Goal: Navigation & Orientation: Find specific page/section

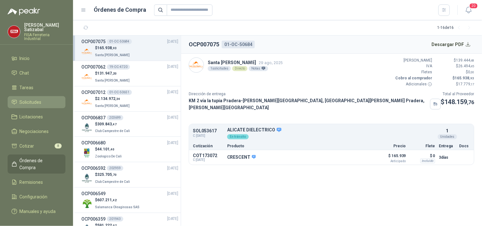
click at [37, 99] on span "Solicitudes" at bounding box center [31, 102] width 22 height 7
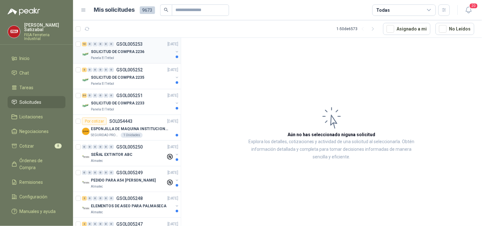
click at [149, 56] on div "Panela El Trébol" at bounding box center [132, 58] width 82 height 5
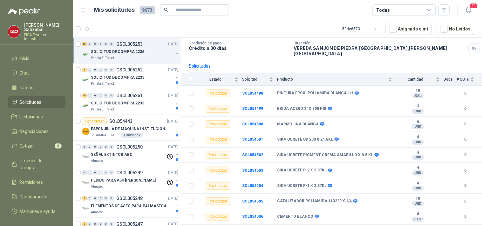
scroll to position [50, 0]
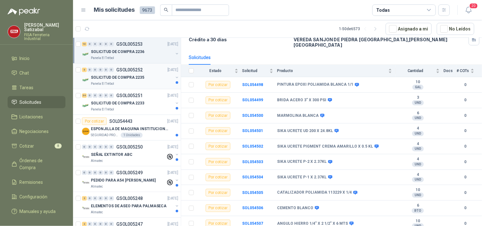
click at [123, 72] on div "3 0 0 0 0 0 GSOL005252 [DATE]" at bounding box center [130, 70] width 97 height 8
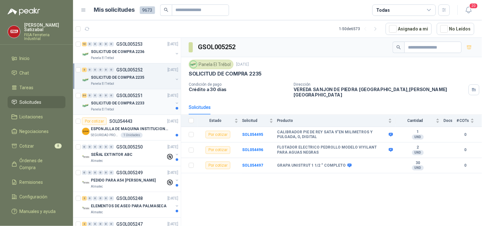
click at [120, 98] on div "34 0 0 0 0 0 GSOL005251 [DATE]" at bounding box center [130, 96] width 97 height 8
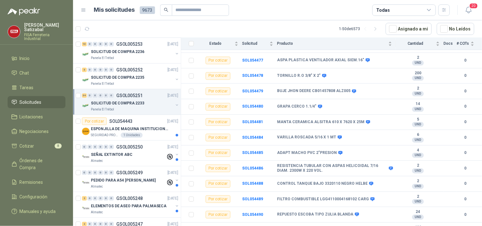
scroll to position [385, 0]
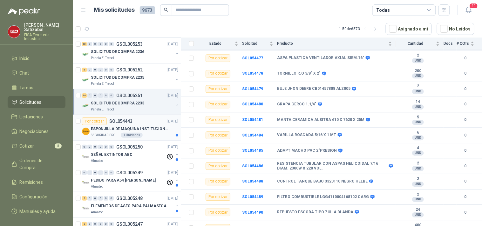
click at [144, 124] on div "Por cotizar SOL054443 [DATE]" at bounding box center [130, 122] width 96 height 8
click at [138, 125] on div "ESPONJILLA DE MAQUINA INSTITUCIONAL-NEGRA X 12 UNIDADES" at bounding box center [134, 129] width 87 height 8
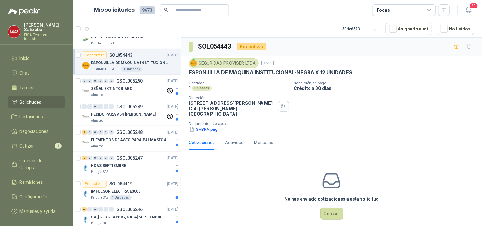
scroll to position [101, 0]
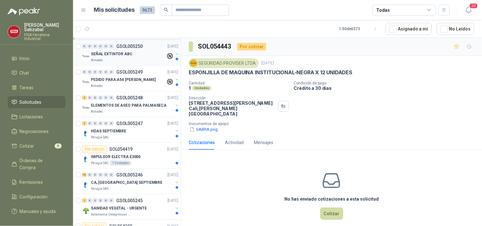
click at [149, 53] on div "SEÑAL EXTINTOR ABC" at bounding box center [128, 54] width 75 height 8
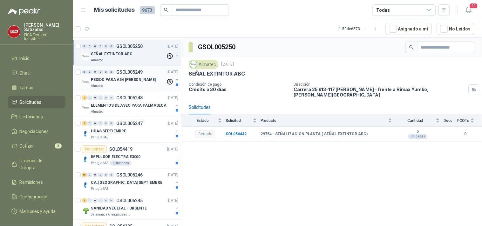
click at [134, 73] on p "GSOL005249" at bounding box center [129, 72] width 26 height 4
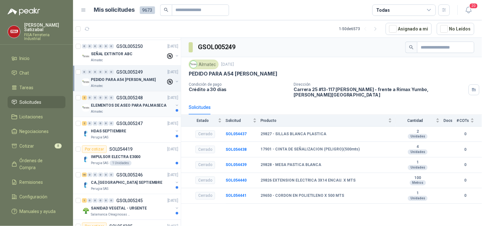
click at [138, 107] on p "ELEMENTOS DE ASEO PARA PALMASECA" at bounding box center [129, 106] width 76 height 6
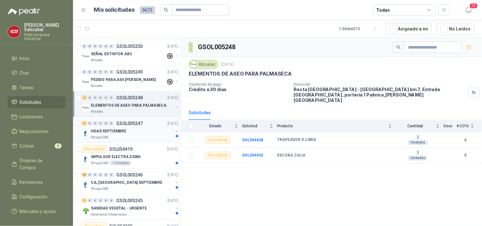
click at [128, 124] on p "GSOL005247" at bounding box center [129, 123] width 26 height 4
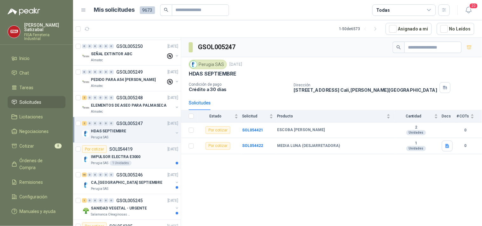
click at [146, 155] on div "IMPULSOR ELECTRA E3000" at bounding box center [134, 157] width 87 height 8
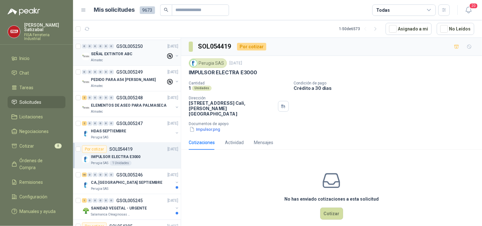
click at [175, 57] on div "0 0 0 0 0 0 GSOL005250 [DATE] SEÑAL EXTINTOR ABC Almatec" at bounding box center [127, 53] width 108 height 26
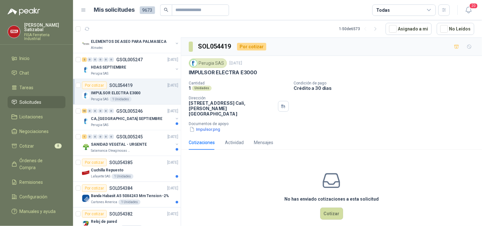
scroll to position [175, 0]
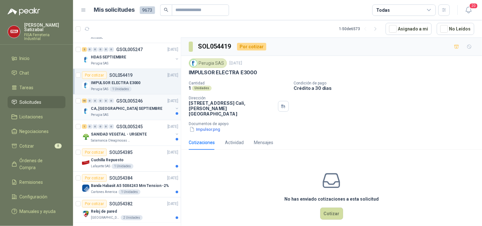
click at [120, 97] on div "16 0 0 0 0 0 GSOL005246 [DATE] CA, CA2 SEPTIEMBRE Perugia SAS" at bounding box center [127, 108] width 108 height 26
click at [148, 105] on div "CA, [GEOGRAPHIC_DATA] SEPTIEMBRE" at bounding box center [132, 109] width 82 height 8
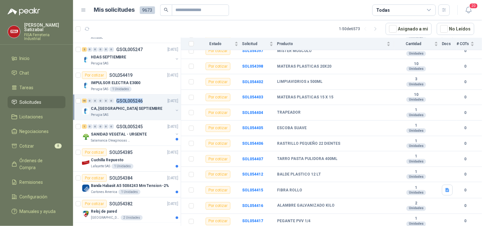
scroll to position [145, 0]
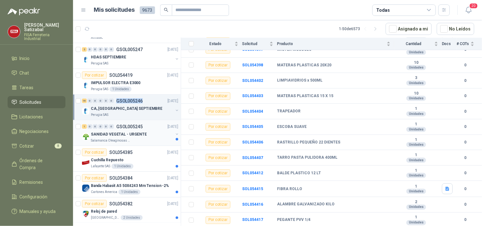
click at [144, 128] on div "1 0 0 0 0 0 GSOL005245 [DATE]" at bounding box center [130, 127] width 97 height 8
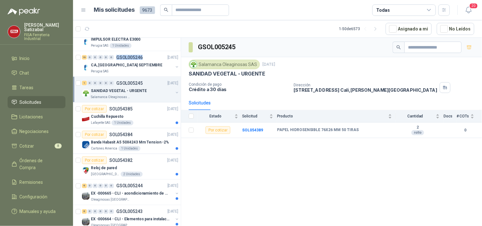
scroll to position [221, 0]
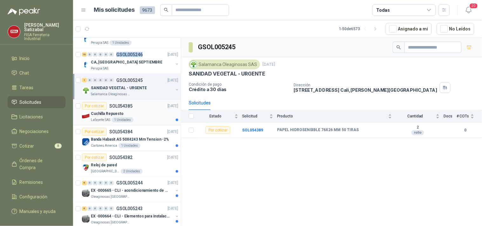
click at [138, 102] on div "Por cotizar SOL054385 [DATE]" at bounding box center [130, 106] width 96 height 8
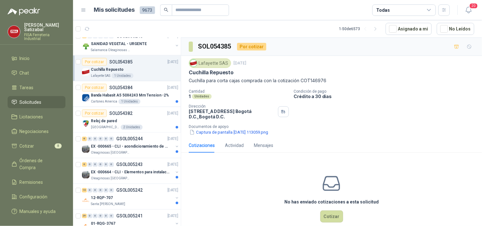
scroll to position [285, 0]
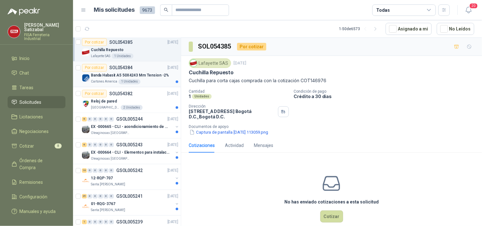
click at [137, 74] on p "Banda Habasit A5 50X4243 Mm Tension -2%" at bounding box center [130, 76] width 78 height 6
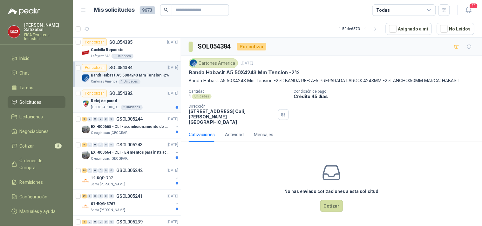
click at [170, 103] on div "Reloj de pared" at bounding box center [134, 101] width 87 height 8
click at [159, 103] on div "Reloj de pared" at bounding box center [134, 101] width 87 height 8
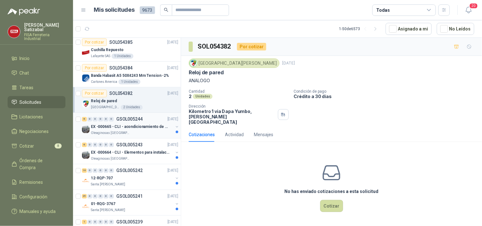
click at [138, 125] on p "EX -000665 - CLI - acondicionamiento de caja para" at bounding box center [130, 127] width 79 height 6
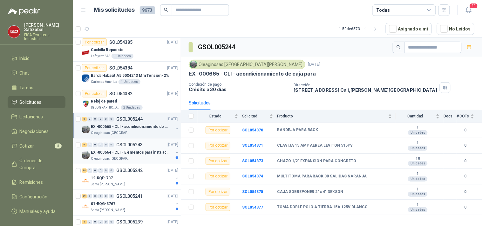
click at [146, 154] on p "EX -000664 - CLI - Elementos para instalacion de c" at bounding box center [130, 153] width 79 height 6
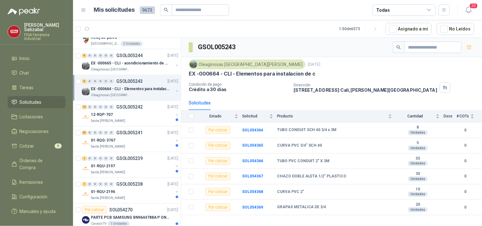
scroll to position [363, 0]
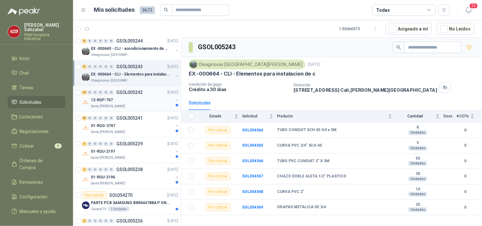
click at [124, 103] on div "12-RQP-707" at bounding box center [132, 100] width 82 height 8
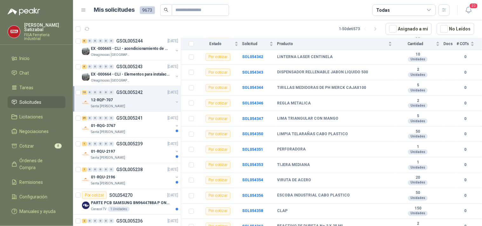
scroll to position [175, 0]
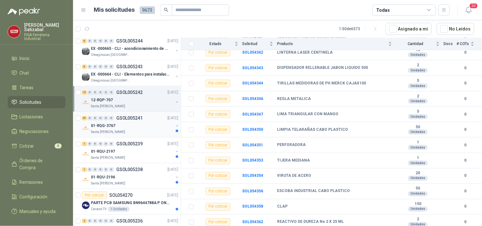
click at [139, 122] on div "01-RQG-3767" at bounding box center [132, 126] width 82 height 8
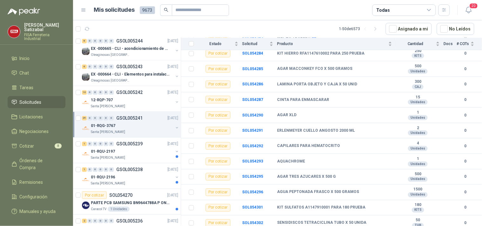
scroll to position [346, 0]
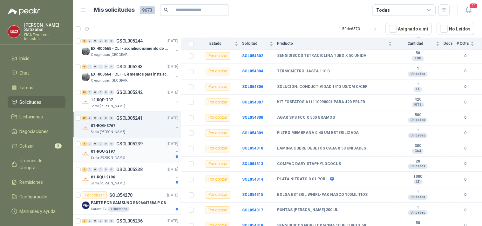
click at [167, 144] on p "[DATE]" at bounding box center [172, 144] width 11 height 6
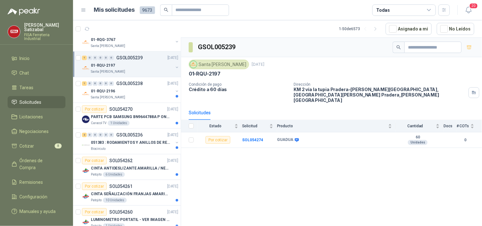
scroll to position [454, 0]
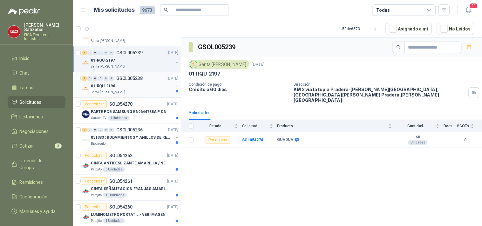
click at [145, 86] on div "01-RQU-2196" at bounding box center [132, 86] width 82 height 8
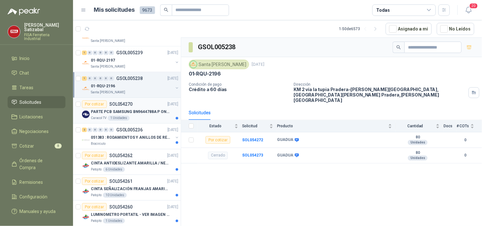
click at [129, 112] on p "PARTE PCB SAMSUNG BN9644788A P ONECONNE" at bounding box center [130, 112] width 79 height 6
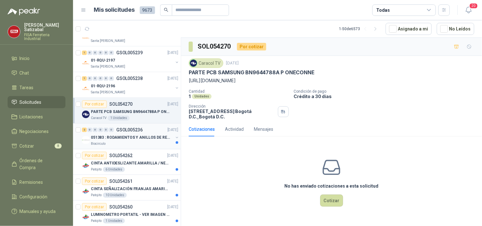
click at [134, 131] on p "GSOL005236" at bounding box center [129, 130] width 26 height 4
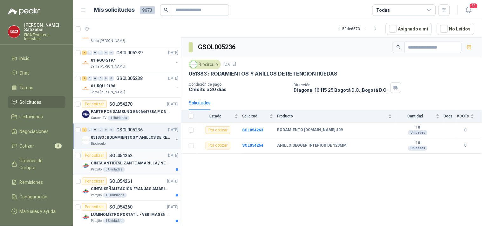
click at [117, 162] on p "CINTA ANTIDESLIZANTE AMARILLA / NEGRA" at bounding box center [130, 163] width 79 height 6
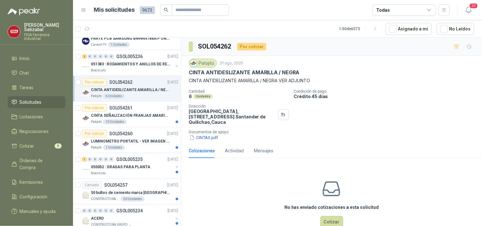
scroll to position [531, 0]
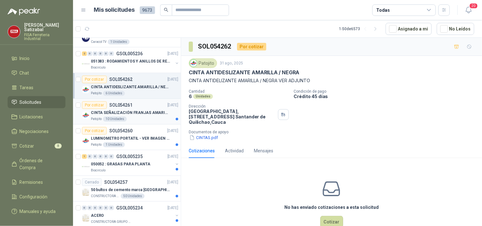
click at [140, 109] on div "CINTA SEÑALIZACIÓN FRANJAS AMARILLAS NEGRA" at bounding box center [134, 113] width 87 height 8
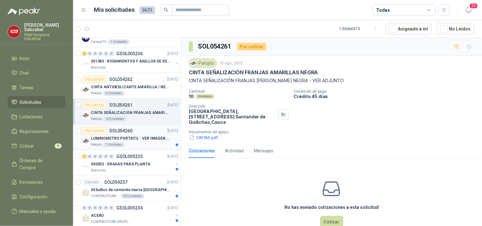
click at [124, 135] on div "Por cotizar SOL054260" at bounding box center [107, 131] width 50 height 8
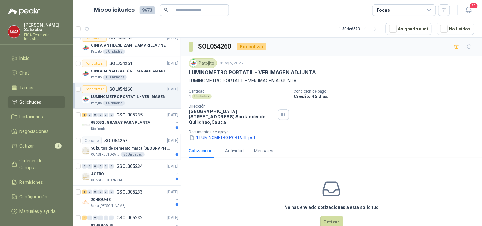
scroll to position [582, 0]
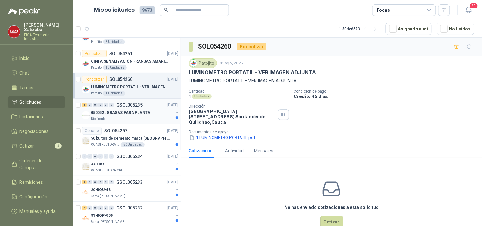
click at [125, 113] on p "050052 : GRASAS PARA PLANTA" at bounding box center [120, 113] width 59 height 6
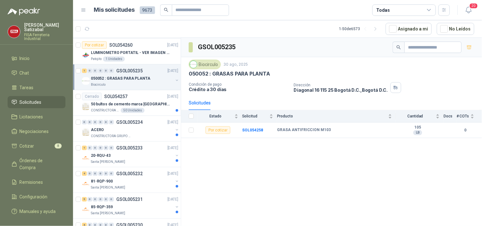
scroll to position [619, 0]
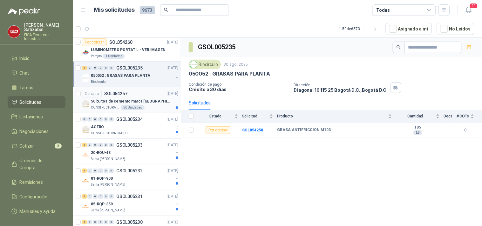
click at [132, 93] on div "Cerrado SOL054257 [DATE]" at bounding box center [130, 94] width 96 height 8
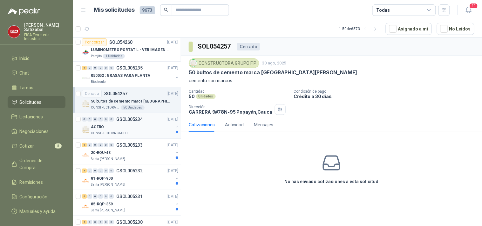
click at [131, 124] on div "ACERO" at bounding box center [132, 127] width 82 height 8
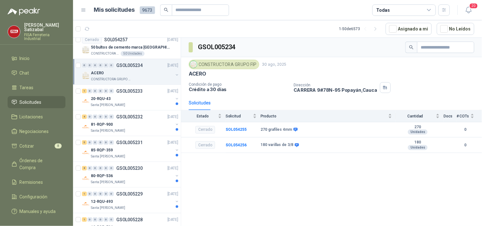
scroll to position [683, 0]
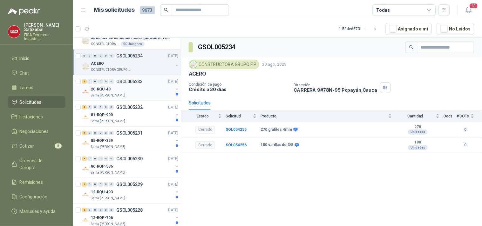
click at [140, 94] on div "Santa [PERSON_NAME]" at bounding box center [132, 95] width 82 height 5
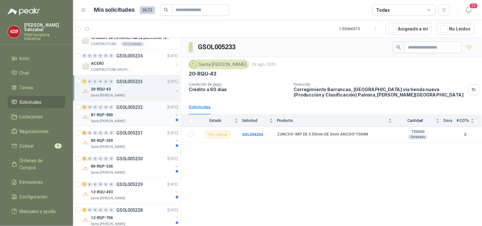
click at [132, 118] on div "81-RQP-900" at bounding box center [132, 115] width 82 height 8
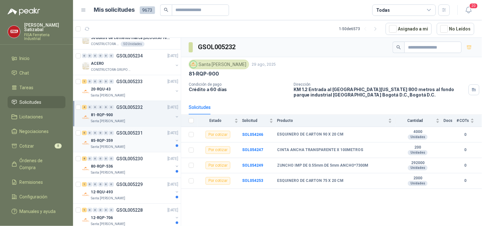
click at [132, 137] on div "5 0 0 0 0 0 GSOL005231 [DATE]" at bounding box center [130, 133] width 97 height 8
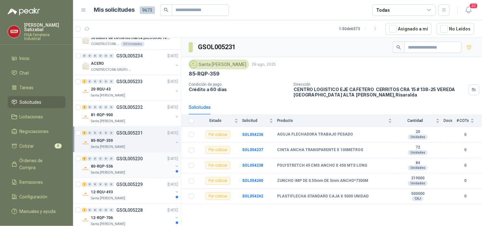
click at [147, 157] on div "8 0 0 0 0 0 GSOL005230 [DATE]" at bounding box center [130, 159] width 97 height 8
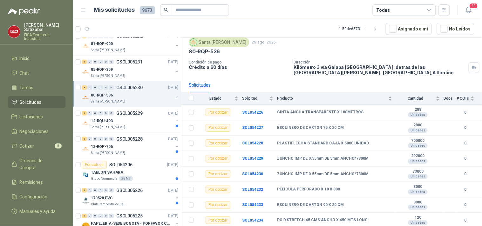
scroll to position [757, 0]
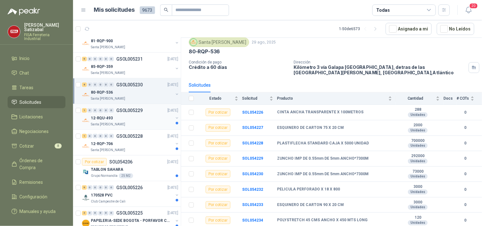
click at [144, 111] on div "1 0 0 0 0 0 GSOL005229 [DATE]" at bounding box center [130, 111] width 97 height 8
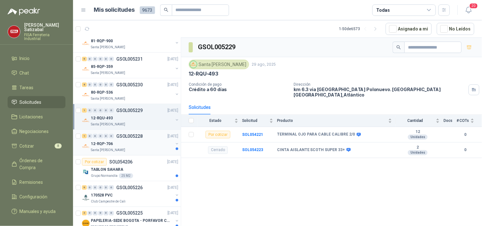
click at [133, 151] on div "Santa [PERSON_NAME]" at bounding box center [132, 150] width 82 height 5
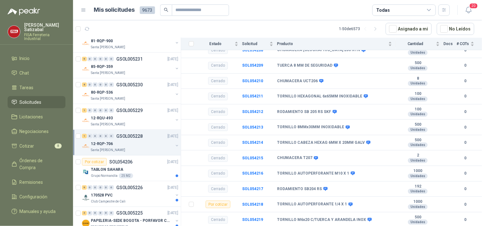
scroll to position [97, 0]
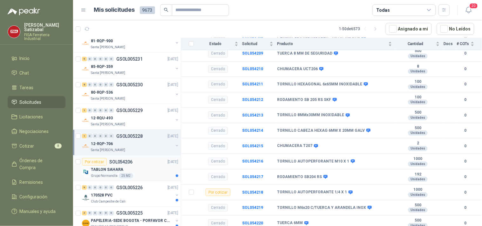
click at [153, 174] on div "Grupo [PERSON_NAME] 25 M2" at bounding box center [134, 175] width 87 height 5
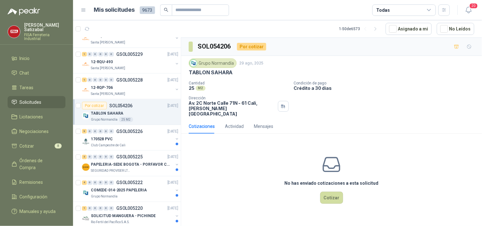
scroll to position [818, 0]
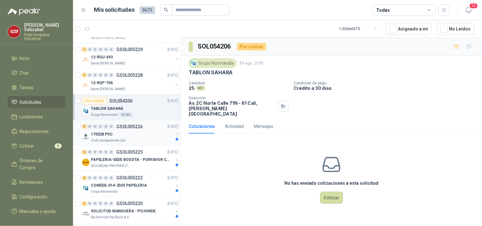
click at [145, 126] on div "9 0 0 0 0 0 GSOL005226 [DATE]" at bounding box center [130, 127] width 97 height 8
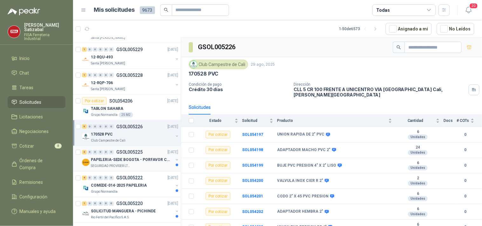
click at [149, 154] on div "3 0 0 0 0 0 GSOL005225 [DATE]" at bounding box center [130, 153] width 97 height 8
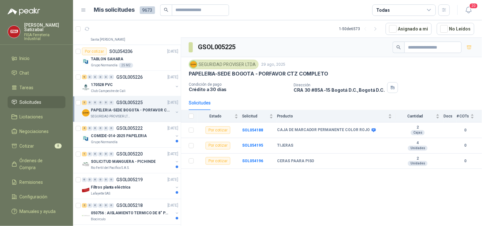
scroll to position [870, 0]
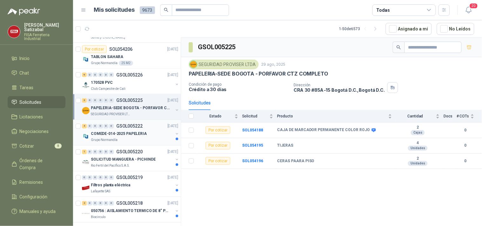
click at [145, 138] on div "COMEDE-014-2025 PAPELERIA" at bounding box center [132, 134] width 82 height 8
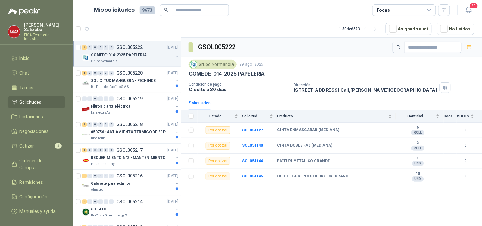
scroll to position [953, 0]
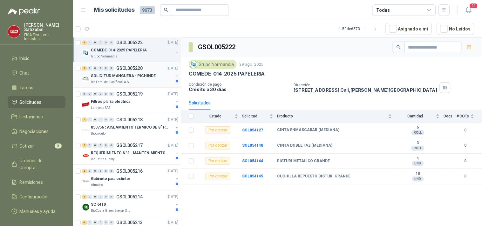
click at [142, 67] on div "1 0 0 0 0 0 GSOL005220 [DATE]" at bounding box center [130, 69] width 97 height 8
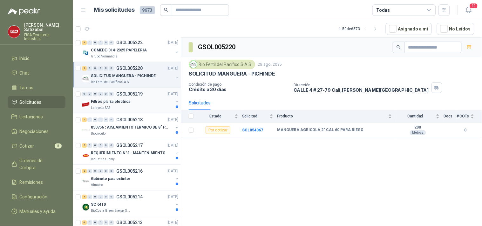
click at [144, 96] on div "0 0 0 0 0 0 GSOL005219 [DATE]" at bounding box center [130, 95] width 97 height 8
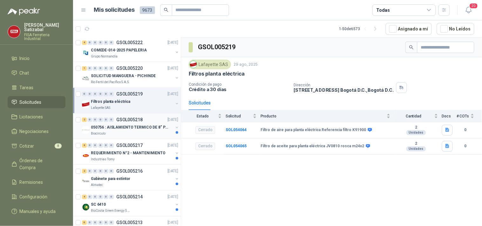
click at [132, 126] on p "050756 : AISLAMIENTO TERMICO DE 8" PARA TUBERIA" at bounding box center [130, 128] width 79 height 6
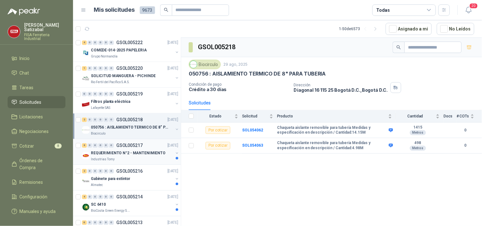
click at [132, 149] on div "8 0 0 0 0 0 GSOL005217 [DATE]" at bounding box center [130, 146] width 97 height 8
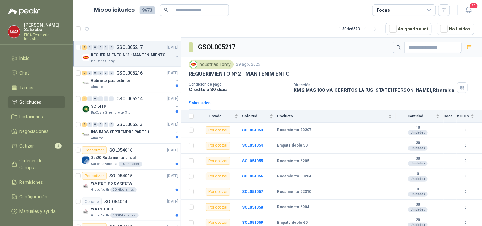
scroll to position [1059, 0]
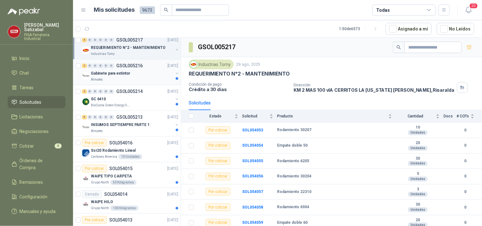
click at [132, 68] on p "GSOL005216" at bounding box center [129, 66] width 26 height 4
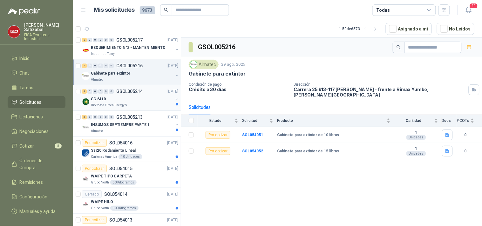
click at [144, 107] on div "BioCosta Green Energy S.A.S" at bounding box center [132, 105] width 82 height 5
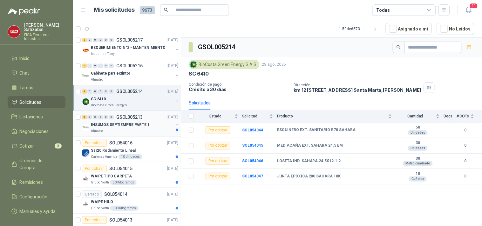
click at [124, 129] on div "INSUMOS SEPTIEMPRE PARTE 1" at bounding box center [132, 125] width 82 height 8
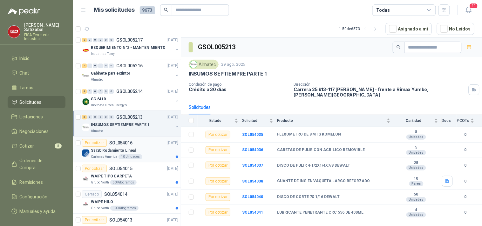
click at [123, 151] on p "Ssr20 Rodamiento Lineal" at bounding box center [113, 151] width 45 height 6
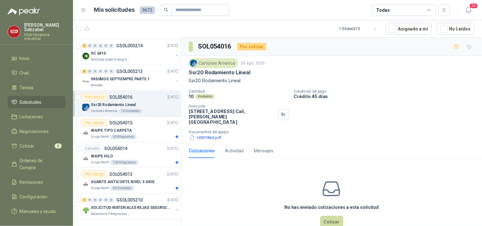
scroll to position [1110, 0]
click at [143, 128] on div "WAIPE TIPO CARPETA" at bounding box center [134, 131] width 87 height 8
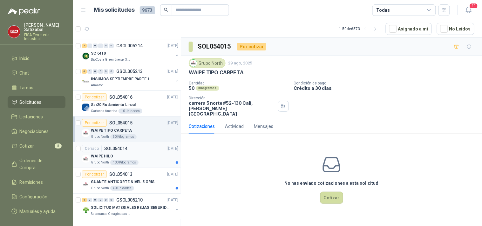
click at [134, 146] on div "Cerrado SOL054014 [DATE]" at bounding box center [130, 149] width 96 height 8
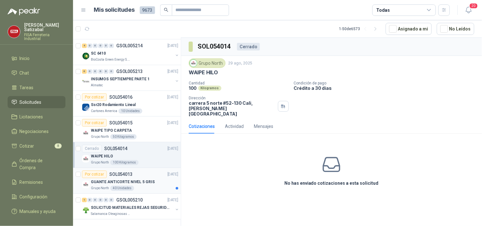
click at [145, 171] on div "Por cotizar SOL054013 [DATE]" at bounding box center [130, 175] width 96 height 8
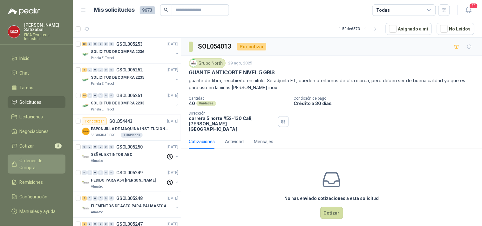
click at [39, 157] on span "Órdenes de Compra" at bounding box center [40, 164] width 40 height 14
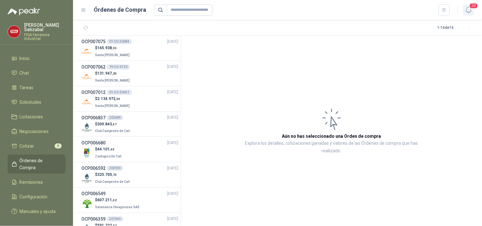
click at [469, 5] on span "20" at bounding box center [473, 6] width 9 height 6
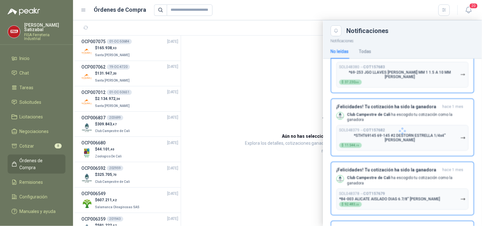
scroll to position [943, 0]
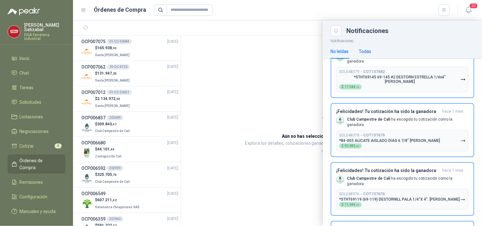
click at [367, 51] on div "Todas" at bounding box center [365, 51] width 12 height 7
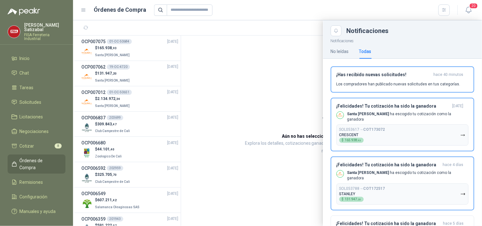
click at [321, 57] on div at bounding box center [277, 123] width 409 height 206
